Goal: Task Accomplishment & Management: Manage account settings

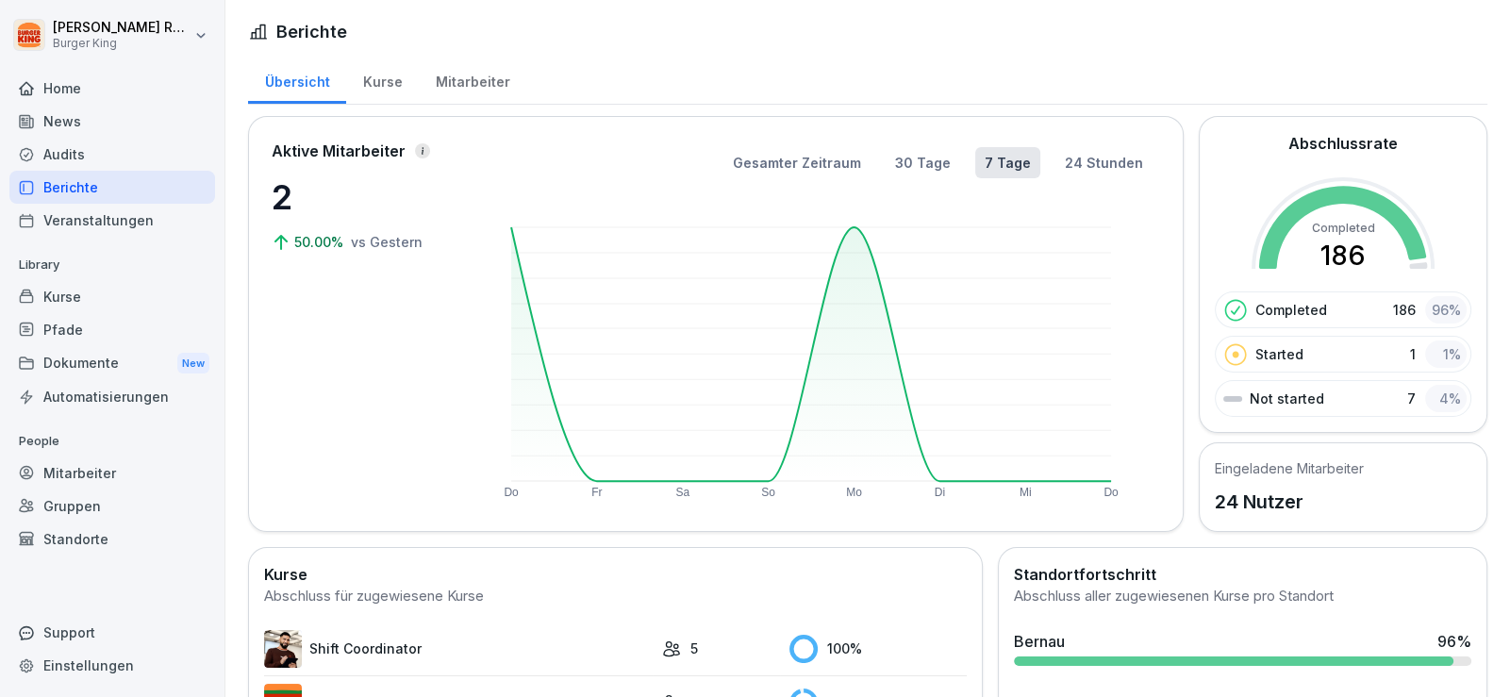
click at [106, 120] on div "News" at bounding box center [112, 121] width 206 height 33
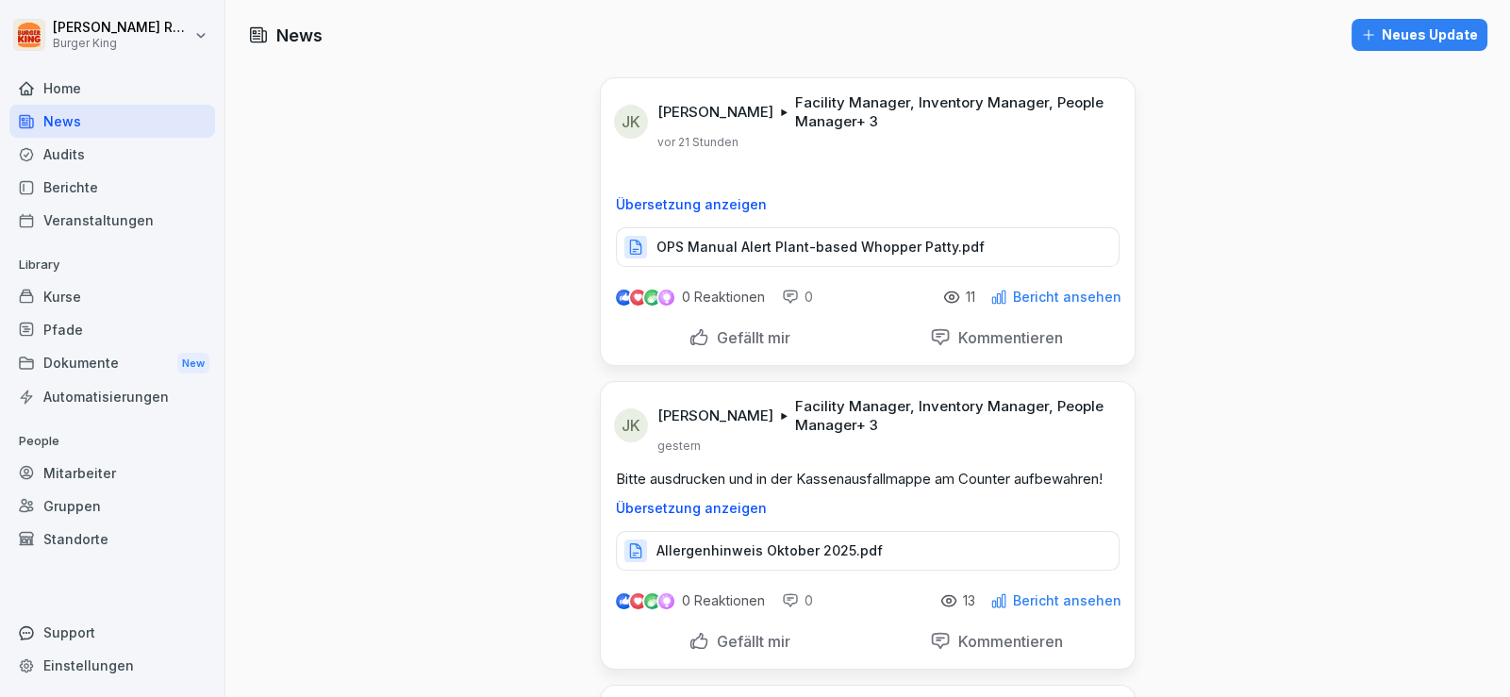
click at [109, 154] on div "Audits" at bounding box center [112, 154] width 206 height 33
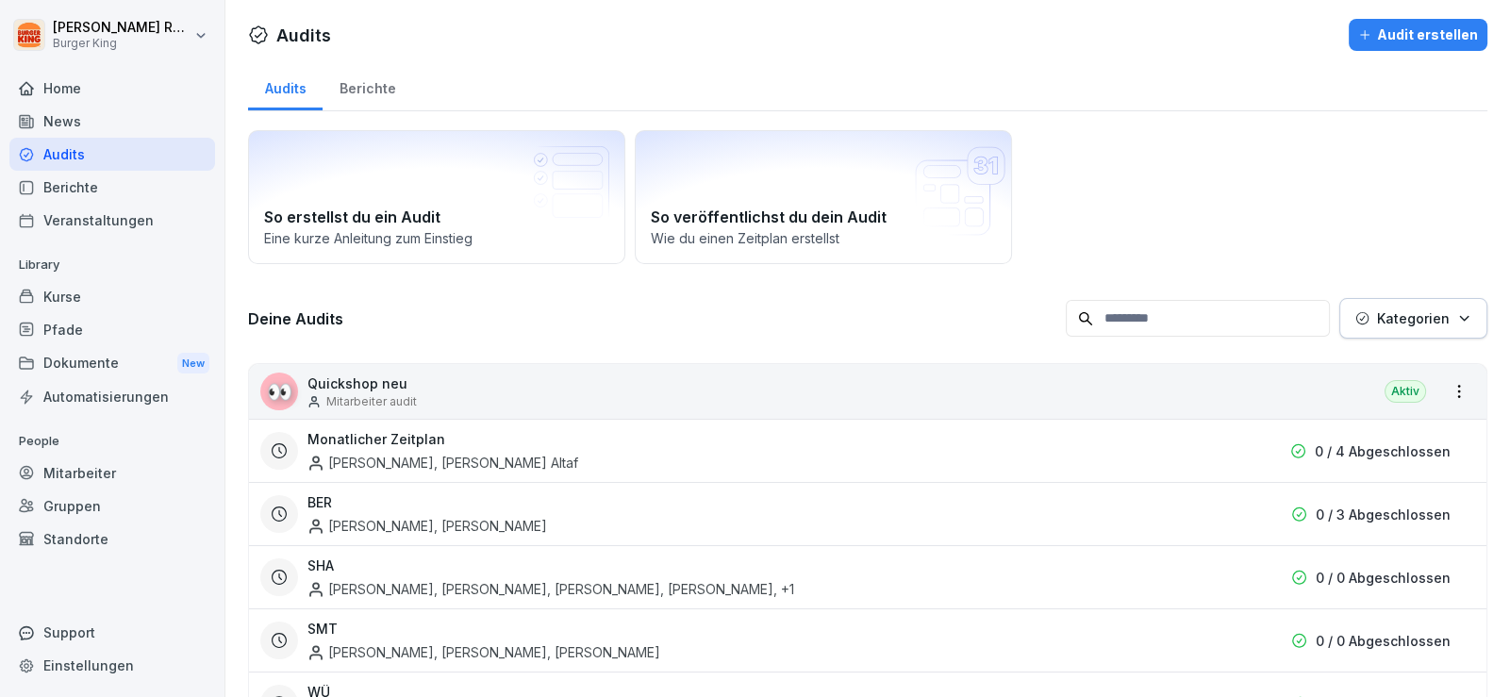
click at [89, 178] on div "Berichte" at bounding box center [112, 187] width 206 height 33
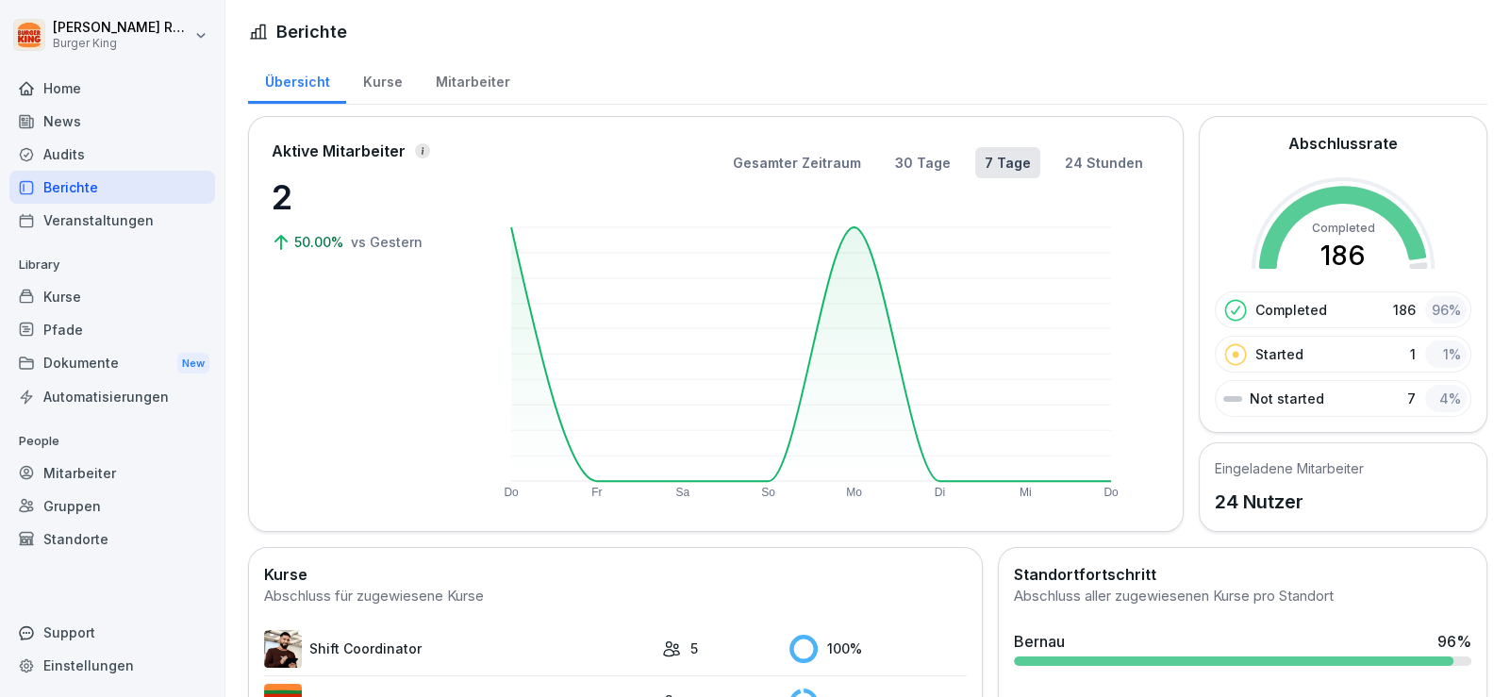
click at [456, 93] on div "Mitarbeiter" at bounding box center [473, 80] width 108 height 48
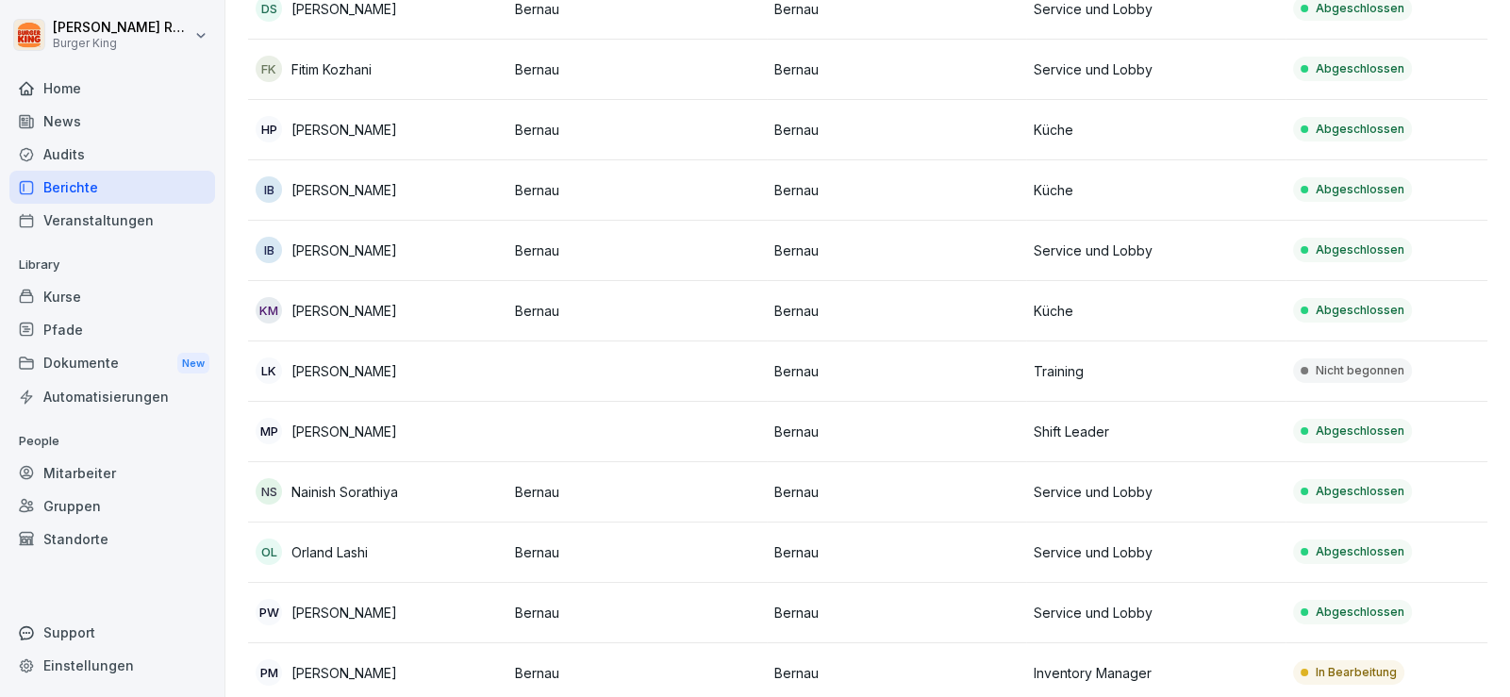
scroll to position [625, 0]
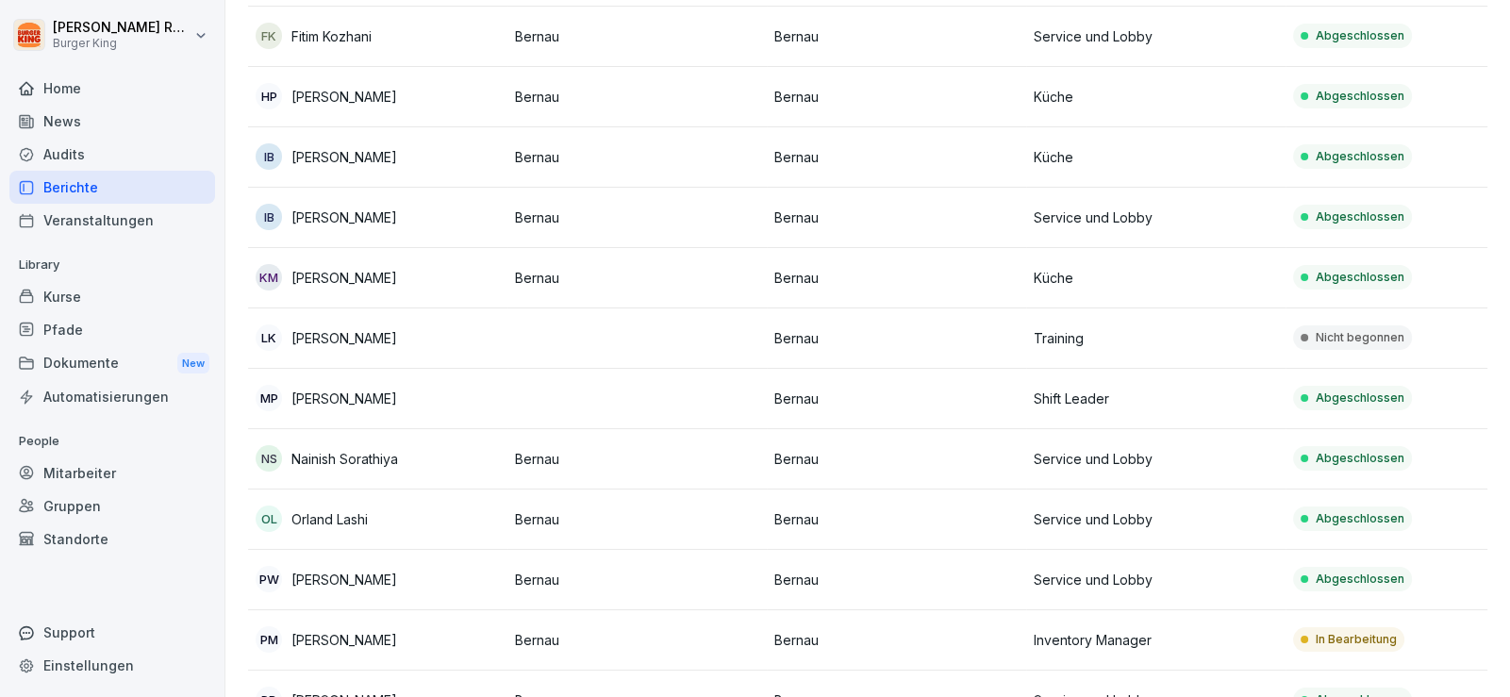
click at [394, 347] on div "LK [PERSON_NAME]" at bounding box center [378, 337] width 244 height 26
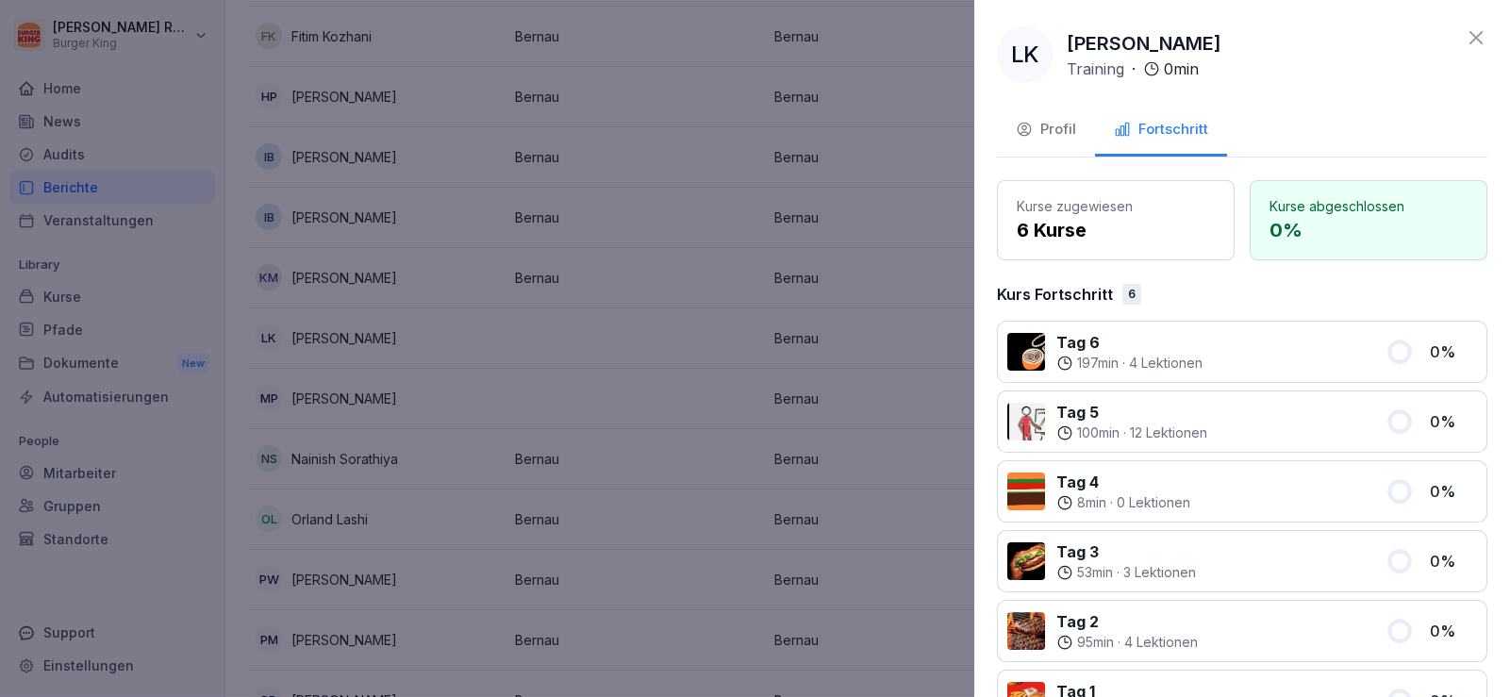
click at [1026, 141] on button "Profil" at bounding box center [1046, 131] width 98 height 51
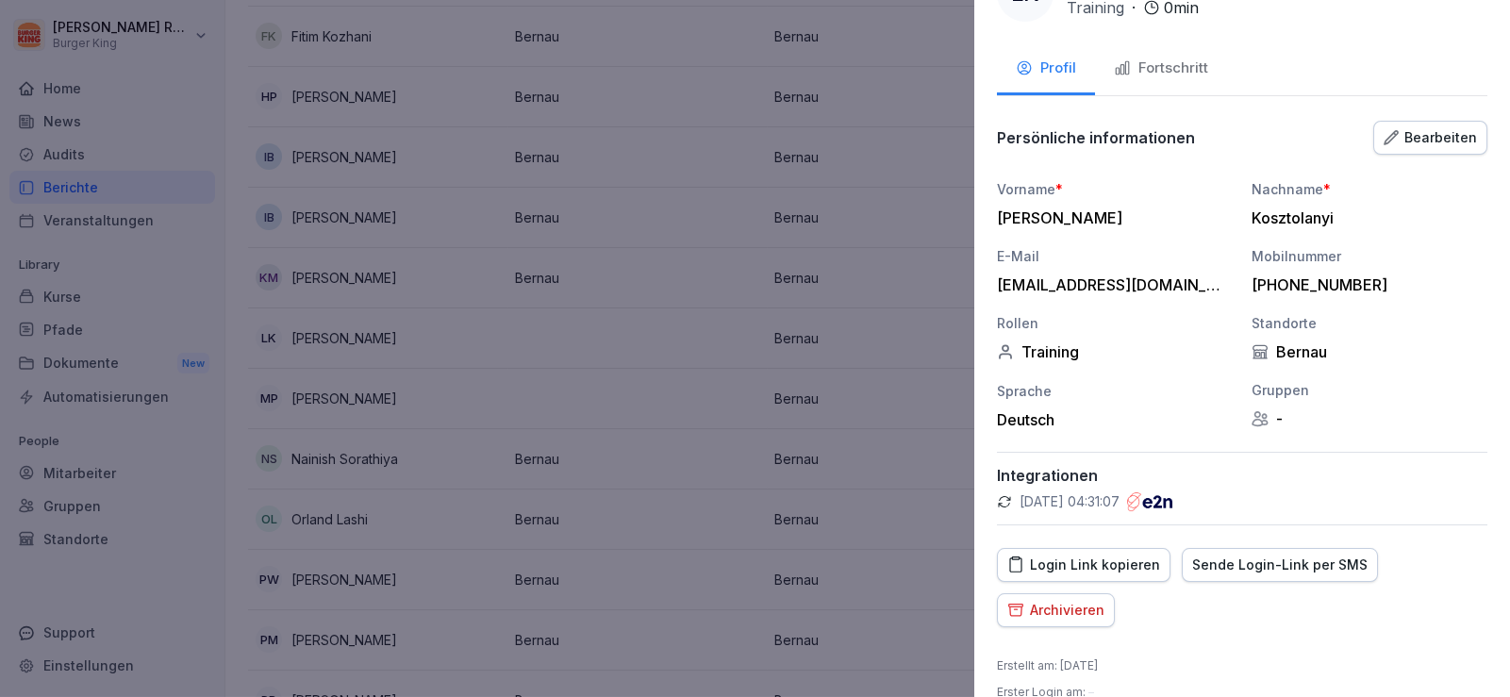
scroll to position [89, 0]
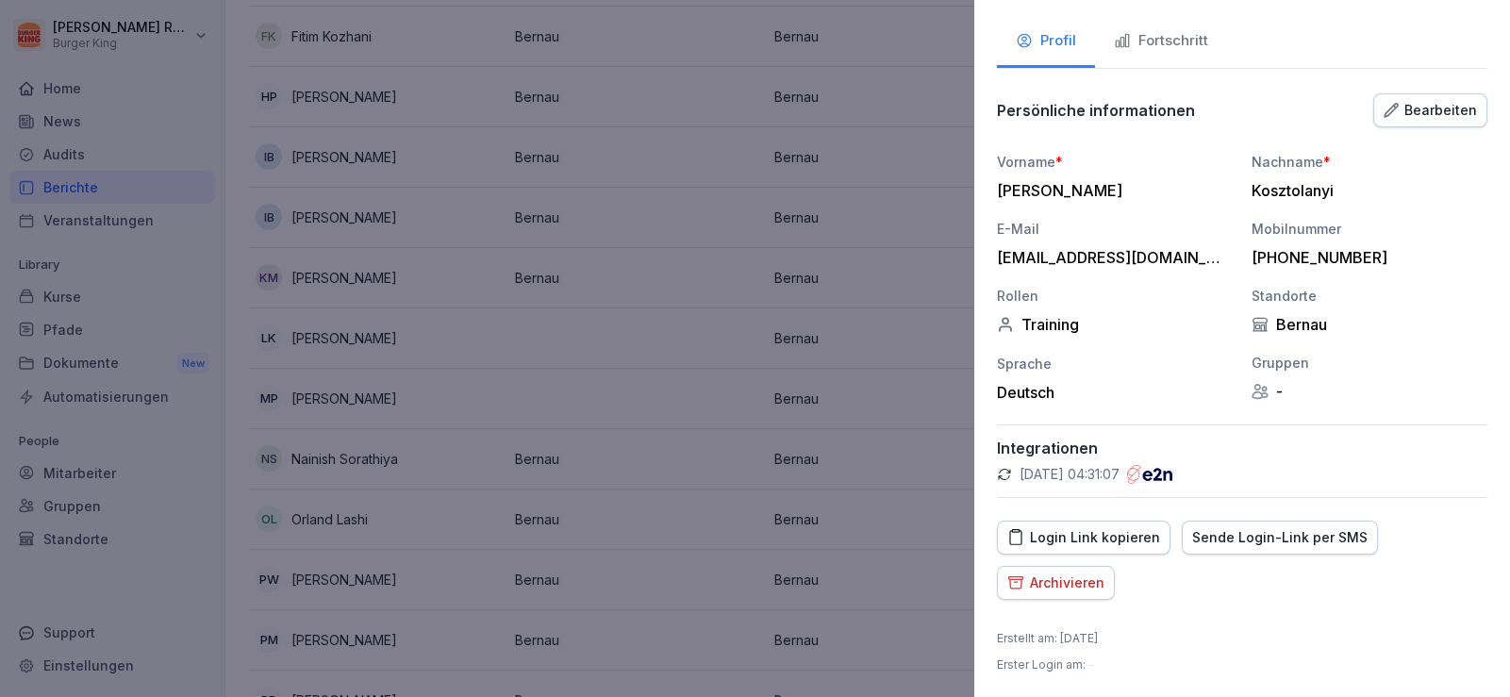
click at [1398, 105] on div "Bearbeiten" at bounding box center [1429, 110] width 93 height 21
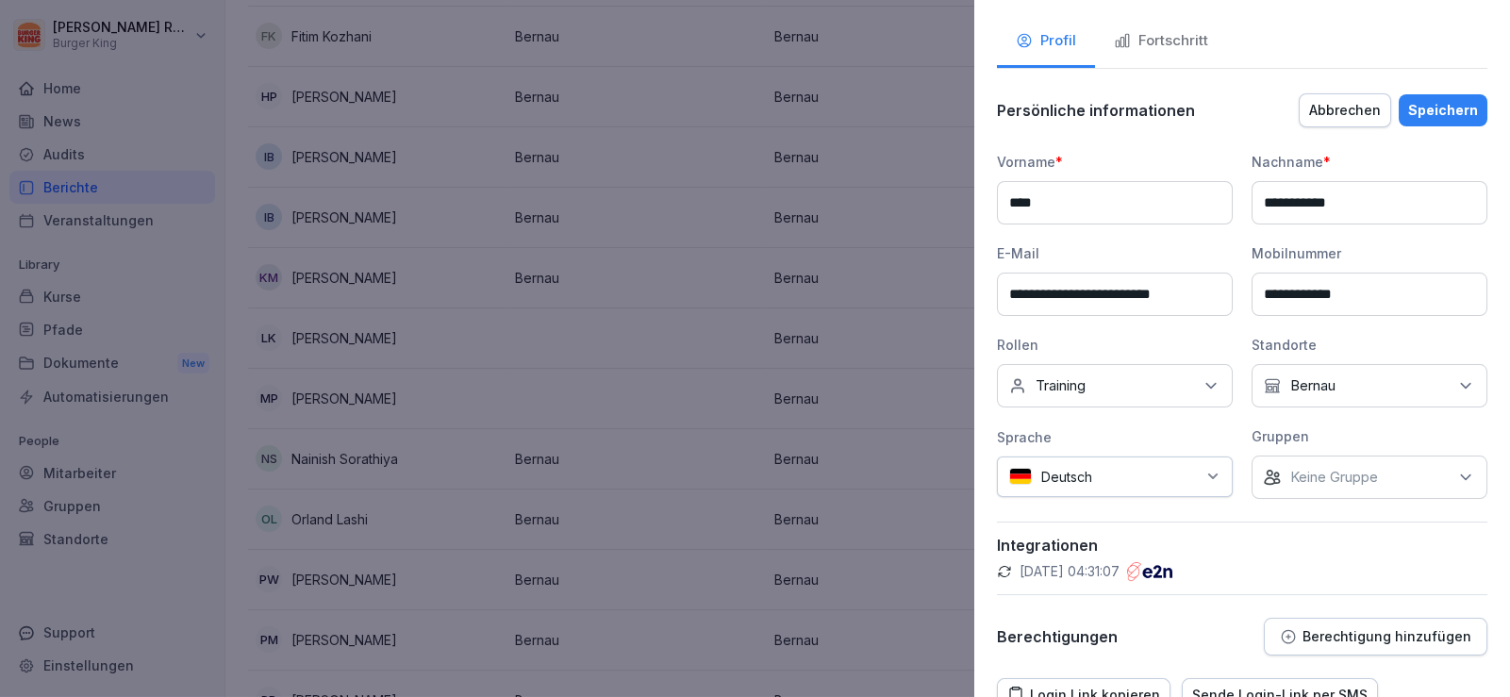
click at [1195, 305] on input "**********" at bounding box center [1115, 294] width 236 height 43
click at [1405, 467] on div "Keine Gruppe" at bounding box center [1369, 476] width 236 height 43
click at [1268, 557] on button "Bernau" at bounding box center [1265, 561] width 17 height 17
click at [1382, 439] on div "Gruppen" at bounding box center [1369, 436] width 236 height 20
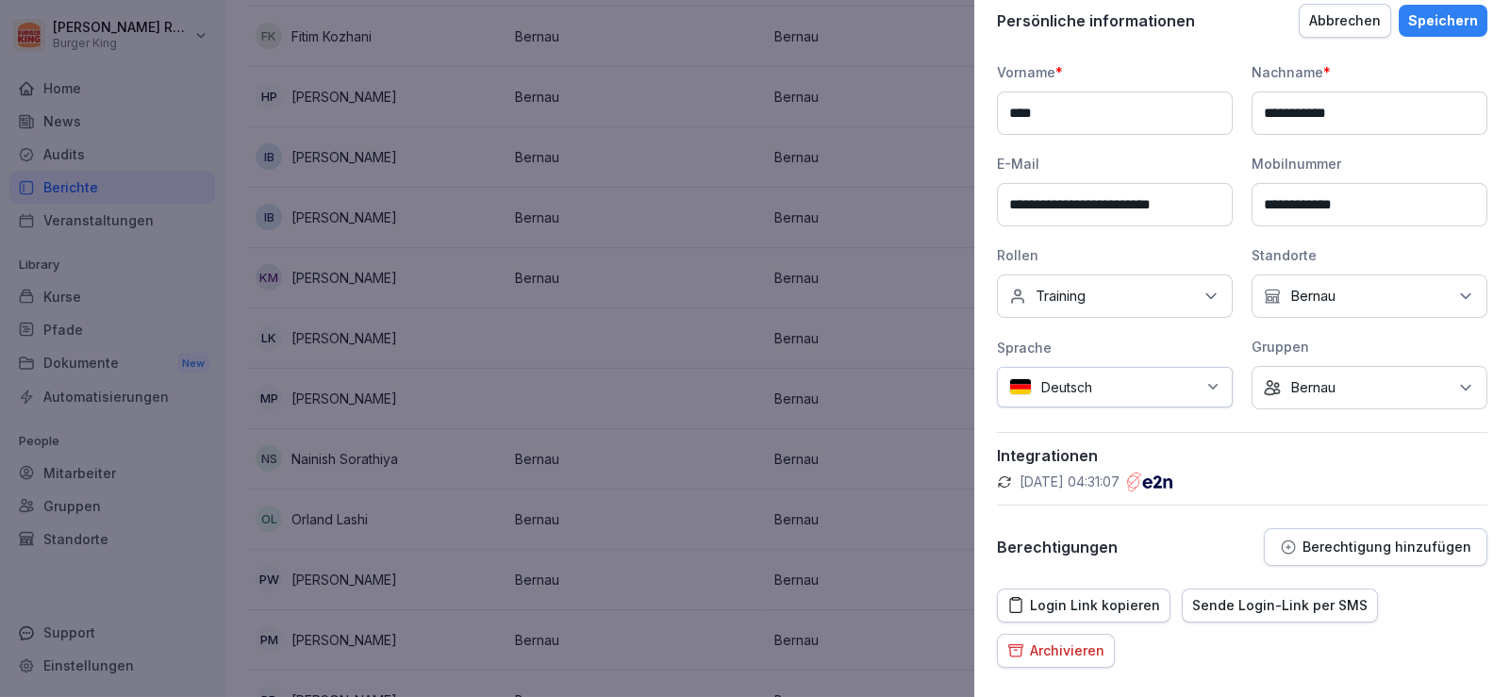
scroll to position [245, 0]
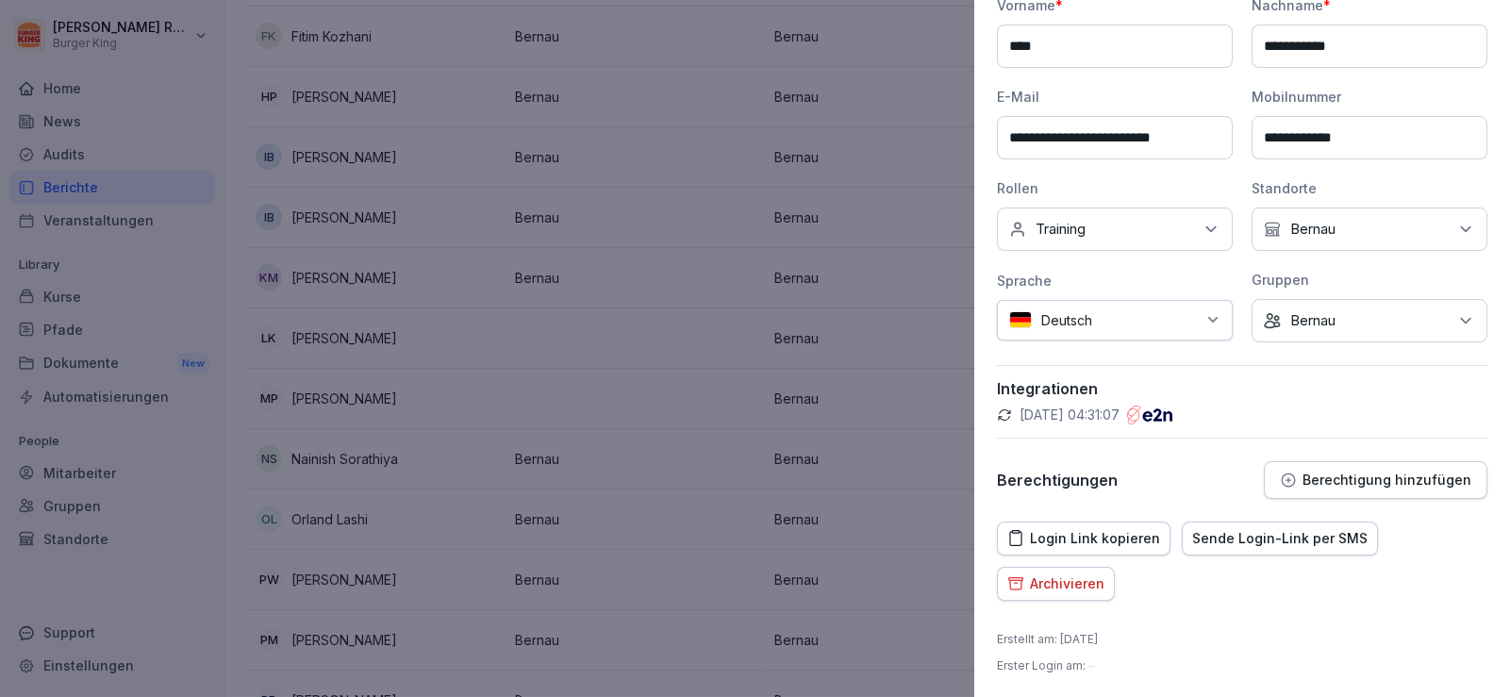
click at [947, 371] on div at bounding box center [755, 348] width 1510 height 697
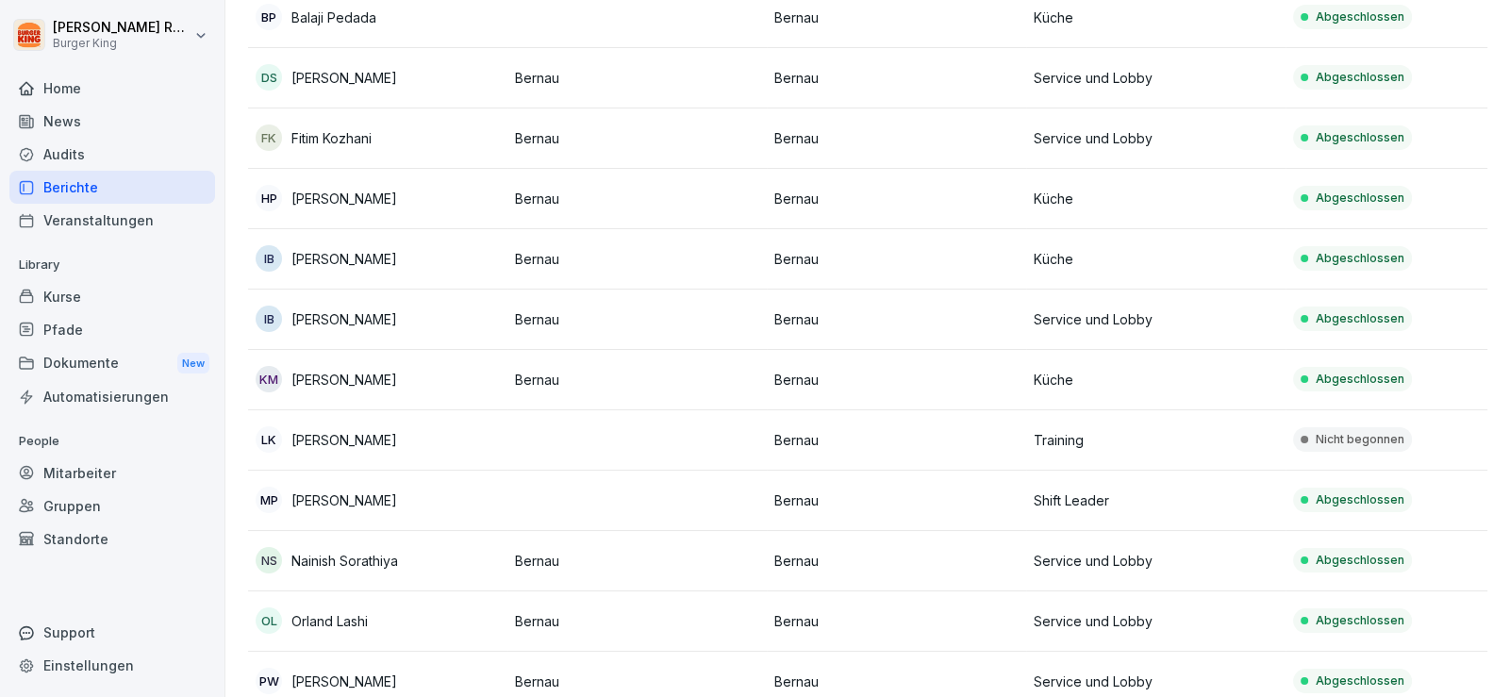
scroll to position [753, 0]
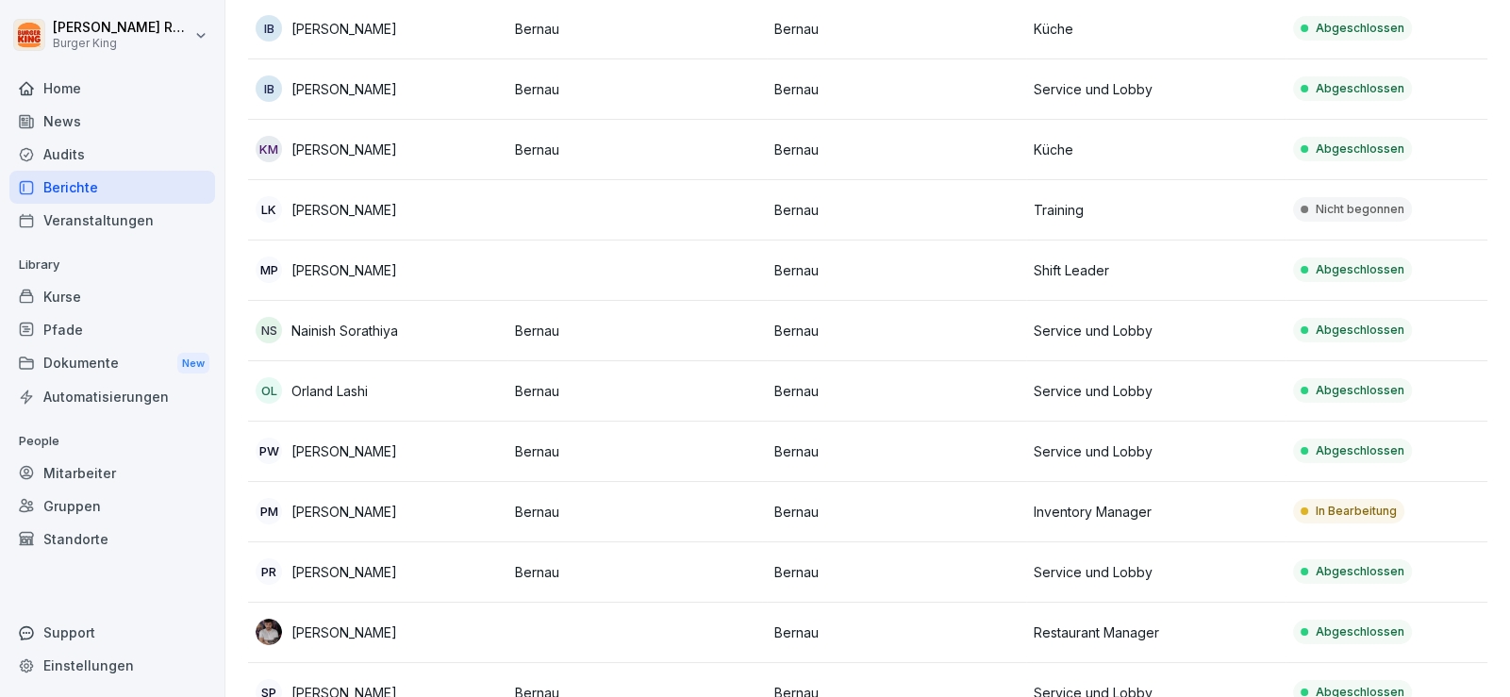
click at [343, 498] on div "PM [PERSON_NAME]" at bounding box center [378, 511] width 244 height 26
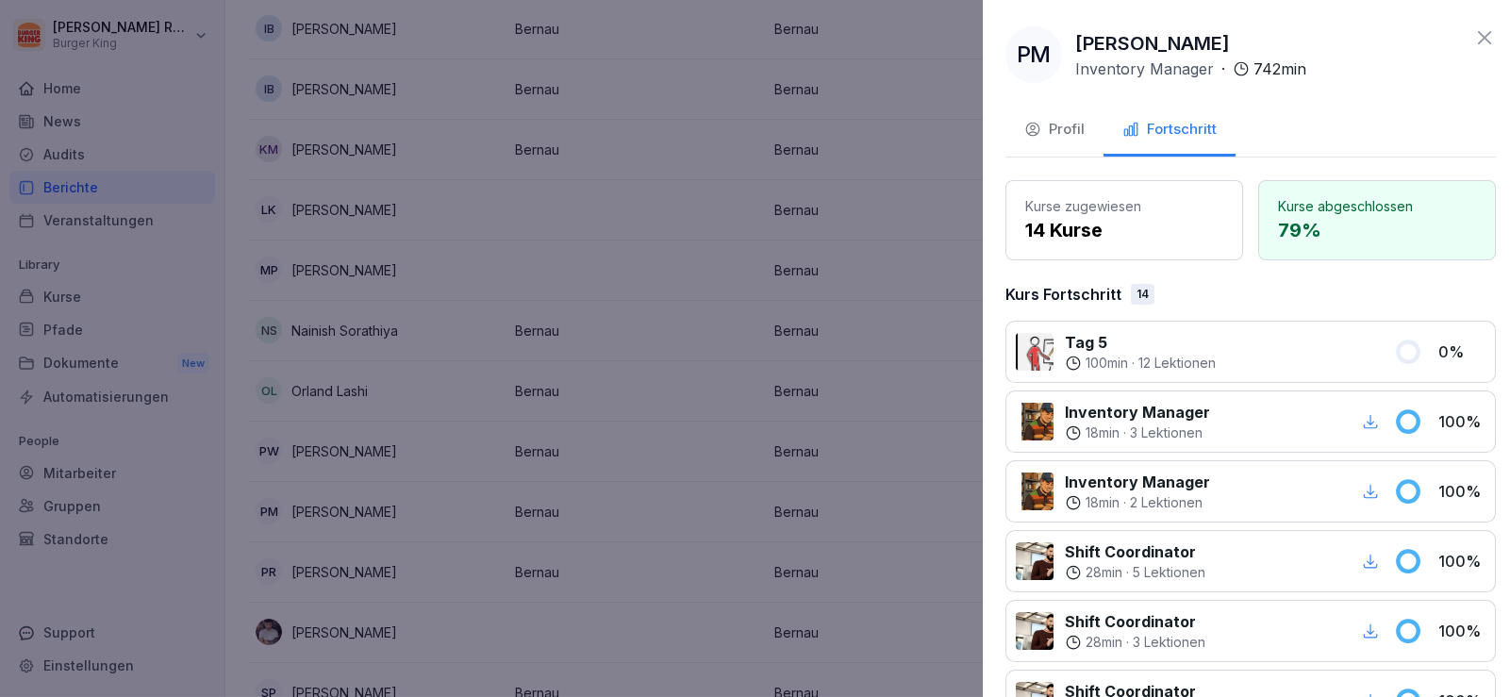
click at [391, 410] on div at bounding box center [755, 348] width 1510 height 697
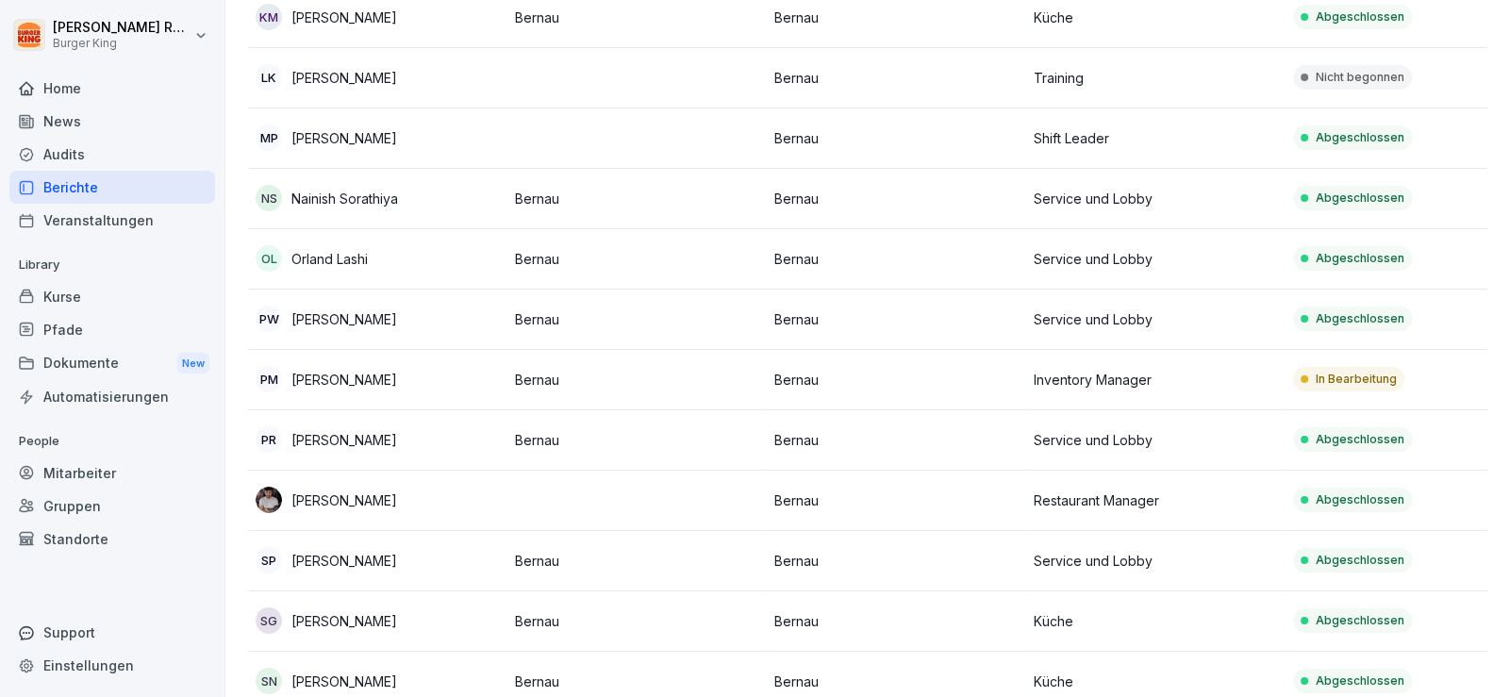
scroll to position [1002, 0]
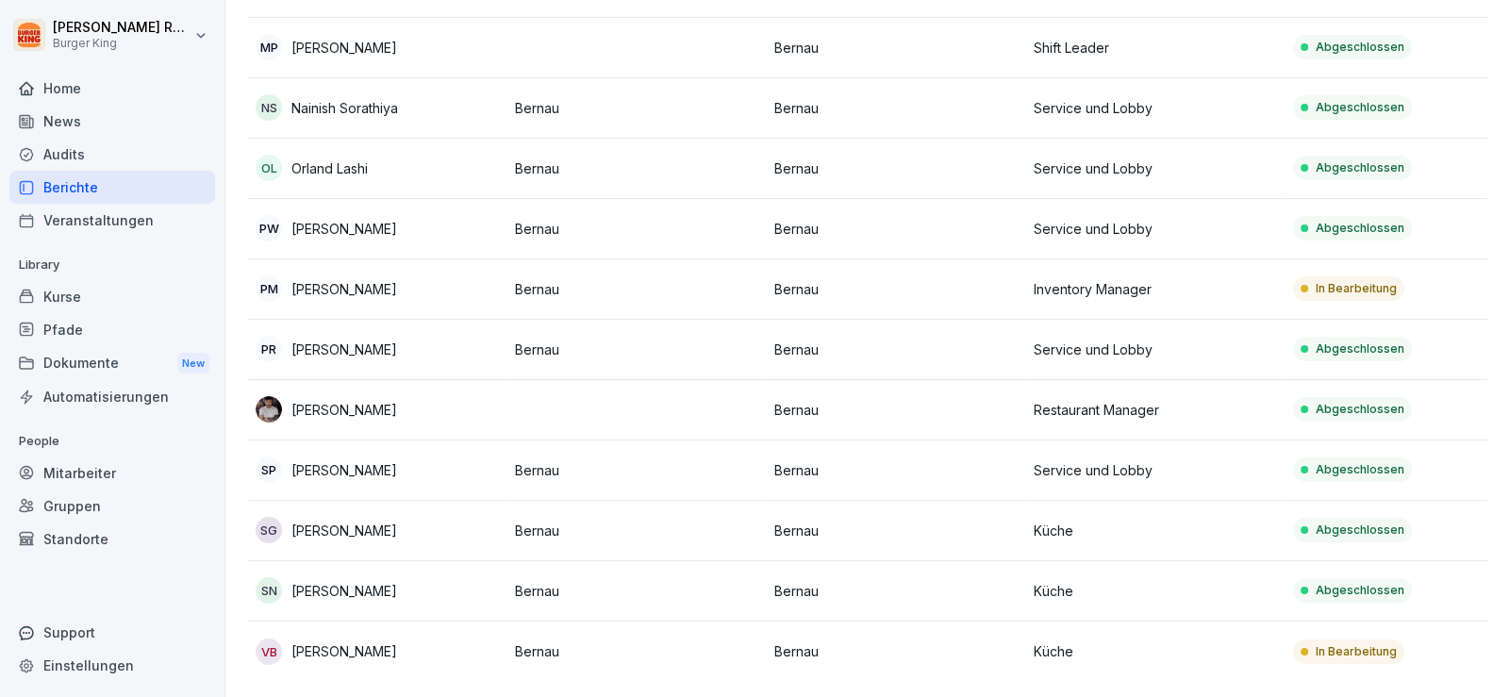
click at [402, 638] on div "VB [PERSON_NAME]" at bounding box center [378, 651] width 244 height 26
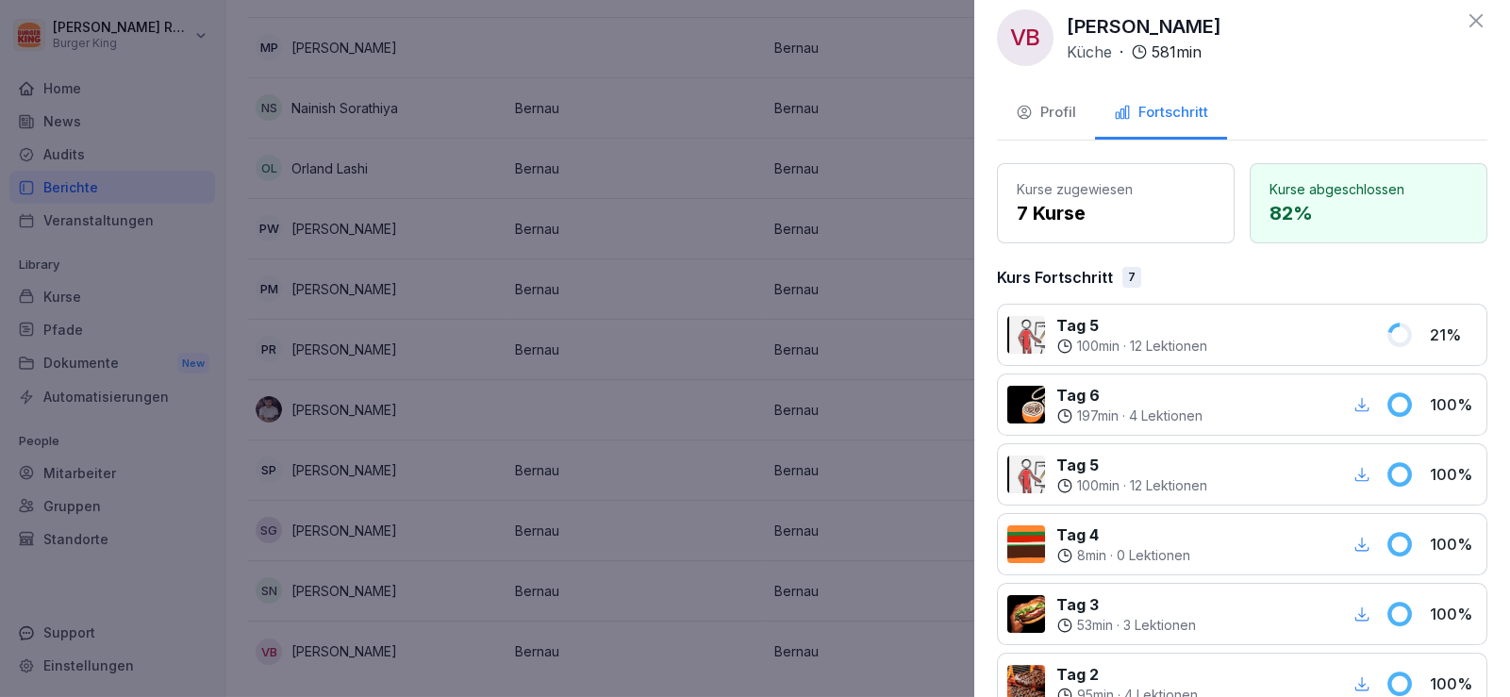
scroll to position [0, 0]
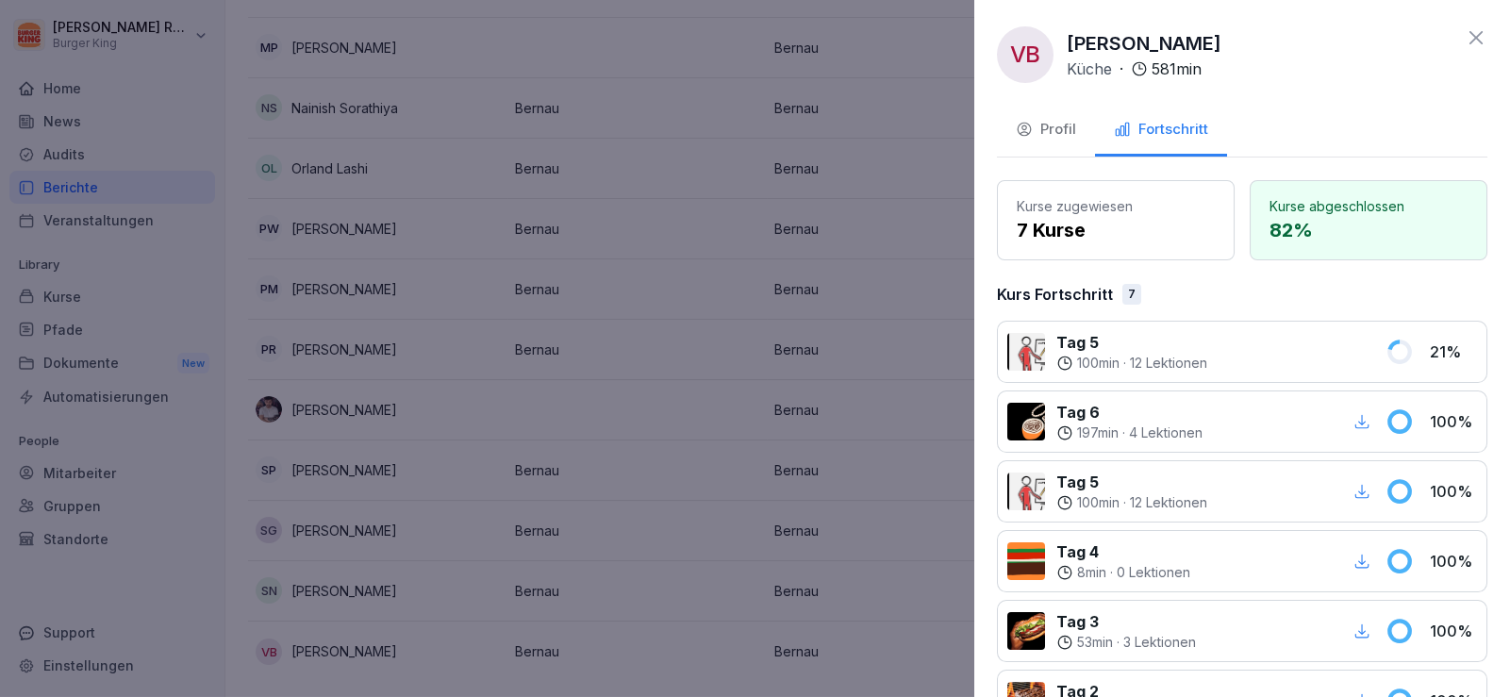
click at [1070, 132] on div "Profil" at bounding box center [1046, 130] width 60 height 22
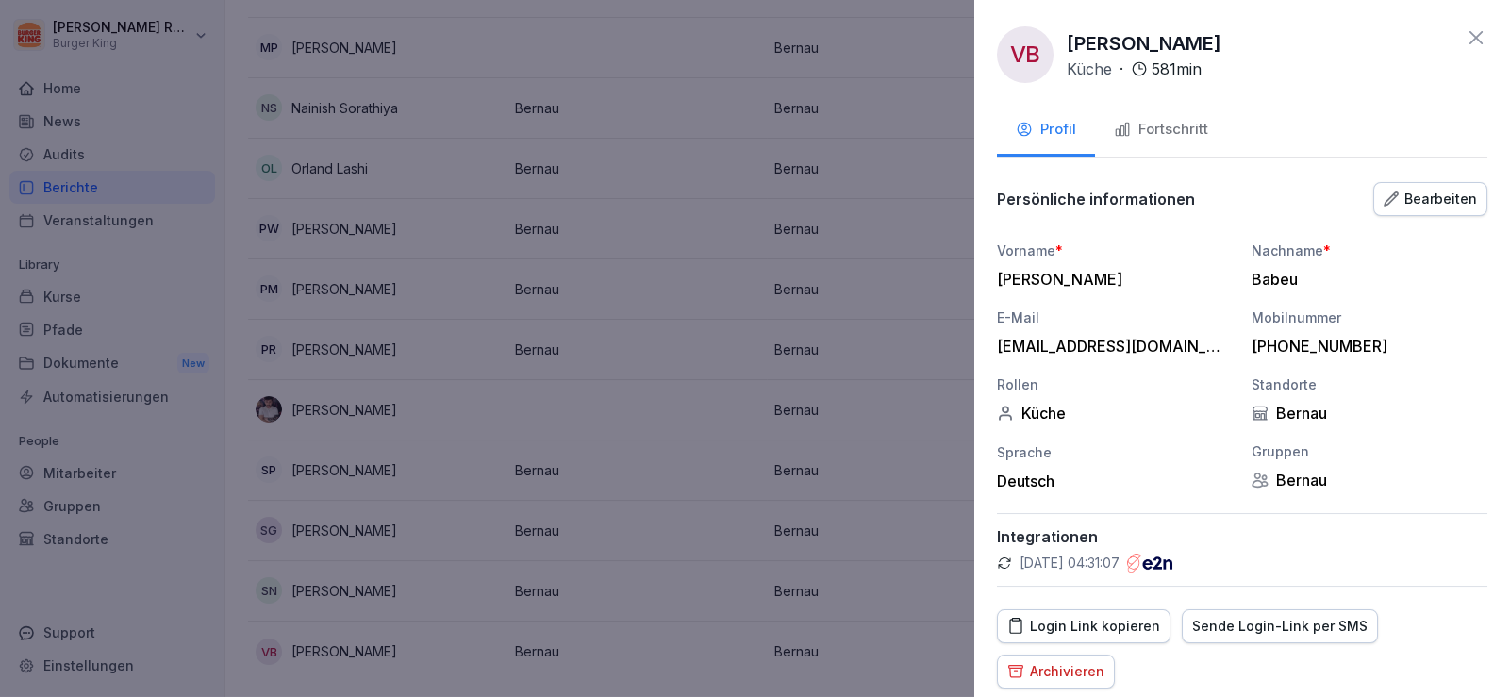
click at [1107, 621] on div "Login Link kopieren" at bounding box center [1083, 626] width 153 height 21
click at [716, 97] on div at bounding box center [755, 348] width 1510 height 697
